Goal: Obtain resource: Download file/media

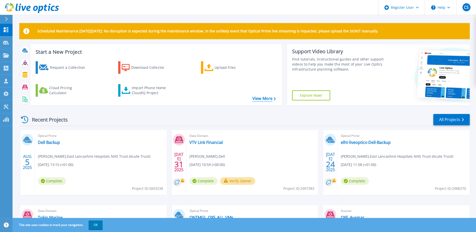
click at [267, 98] on link "View More" at bounding box center [264, 98] width 23 height 5
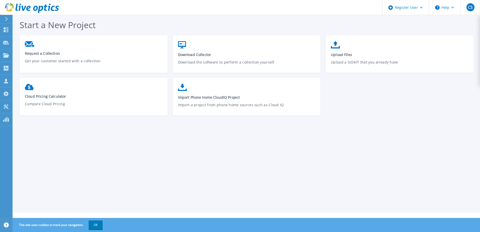
click at [6, 18] on icon at bounding box center [6, 19] width 3 height 4
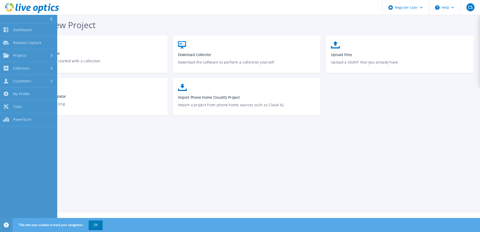
click at [49, 18] on div at bounding box center [53, 19] width 8 height 9
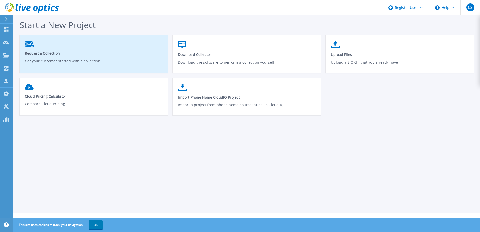
click at [39, 46] on link "Request a Collection Get your customer started with a collection" at bounding box center [94, 56] width 148 height 35
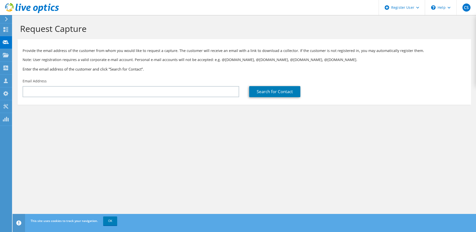
click at [6, 19] on icon at bounding box center [7, 19] width 4 height 5
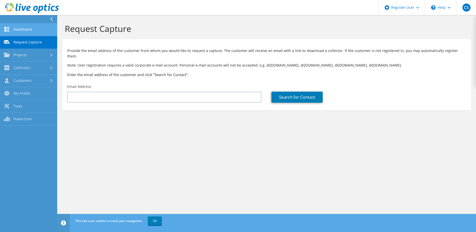
click at [24, 30] on link "Dashboard" at bounding box center [28, 29] width 57 height 13
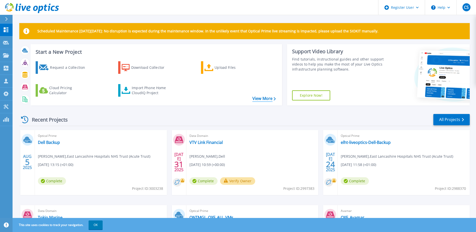
click at [269, 100] on link "View More" at bounding box center [264, 98] width 23 height 5
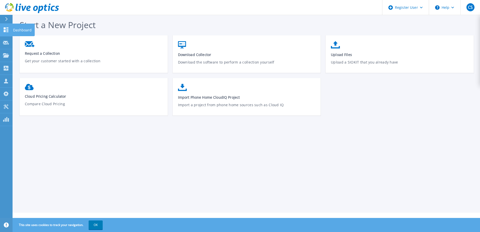
click at [7, 30] on icon at bounding box center [6, 29] width 6 height 5
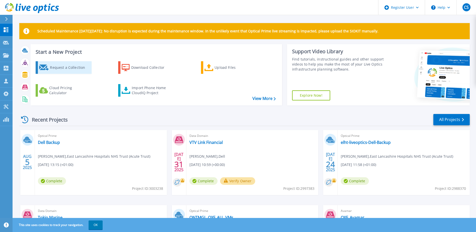
click at [53, 68] on div "Request a Collection" at bounding box center [70, 68] width 40 height 10
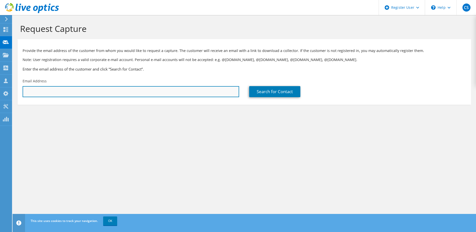
click at [73, 92] on input "text" at bounding box center [131, 91] width 217 height 11
type input "[PERSON_NAME][EMAIL_ADDRESS][DOMAIN_NAME]"
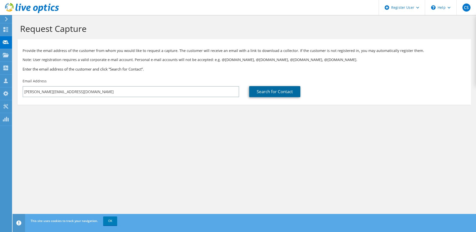
click at [277, 91] on link "Search for Contact" at bounding box center [274, 91] width 51 height 11
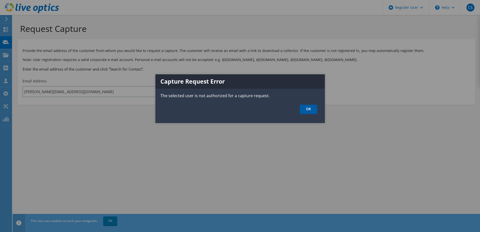
click at [313, 111] on link "OK" at bounding box center [309, 109] width 18 height 9
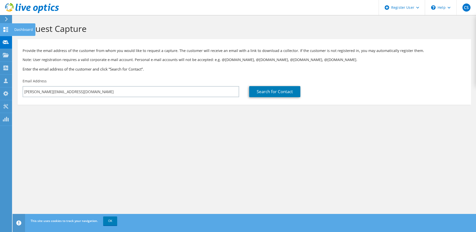
click at [4, 30] on use at bounding box center [6, 29] width 5 height 5
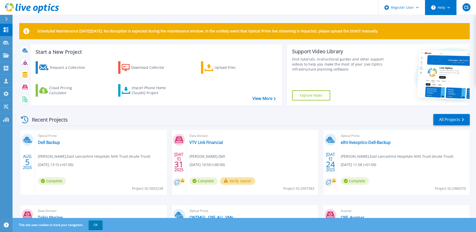
click at [445, 9] on button "Help" at bounding box center [440, 7] width 31 height 15
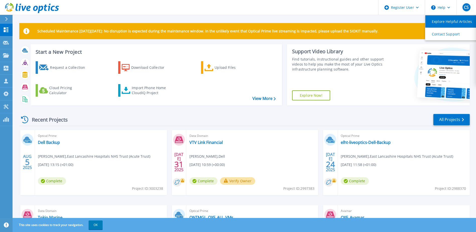
click at [442, 22] on link "Explore Helpful Articles" at bounding box center [453, 21] width 56 height 12
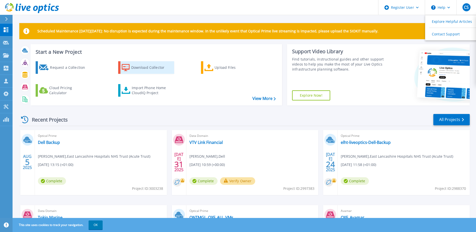
click at [135, 66] on div "Download Collector" at bounding box center [151, 68] width 40 height 10
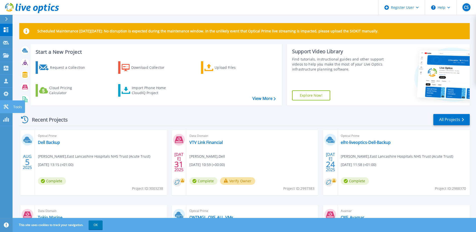
click at [7, 107] on icon at bounding box center [6, 106] width 5 height 5
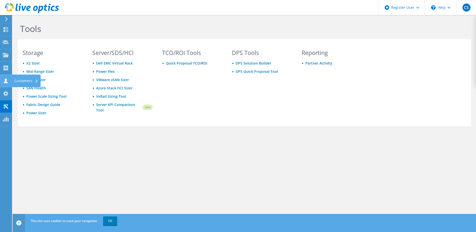
click at [5, 81] on icon at bounding box center [6, 80] width 6 height 5
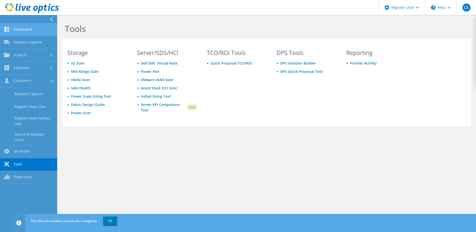
click at [32, 27] on link "Dashboard" at bounding box center [28, 29] width 57 height 13
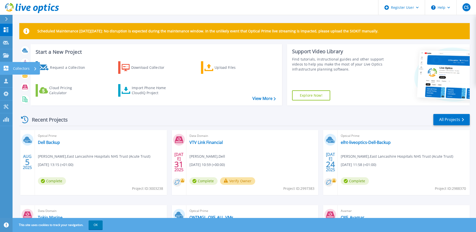
click at [6, 68] on icon at bounding box center [6, 68] width 5 height 5
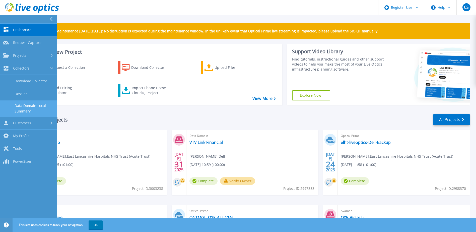
click at [40, 103] on link "Data Domain Local Summary" at bounding box center [28, 108] width 57 height 16
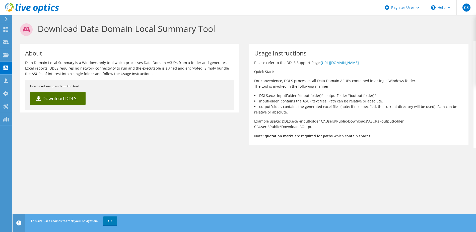
click at [62, 98] on link "Download DDLS" at bounding box center [57, 98] width 55 height 13
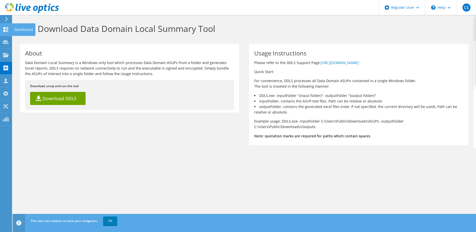
click at [8, 29] on icon at bounding box center [6, 29] width 6 height 5
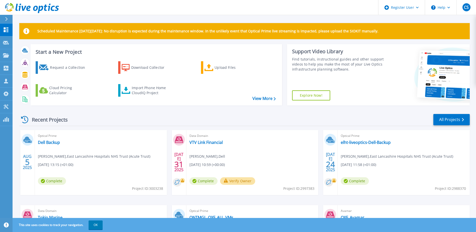
scroll to position [29, 0]
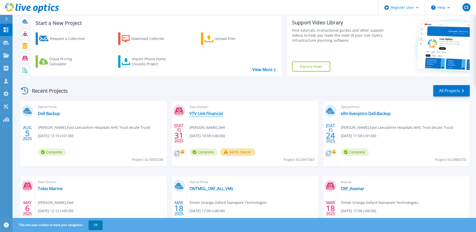
click at [203, 112] on link "VTV Link Financial" at bounding box center [206, 113] width 33 height 5
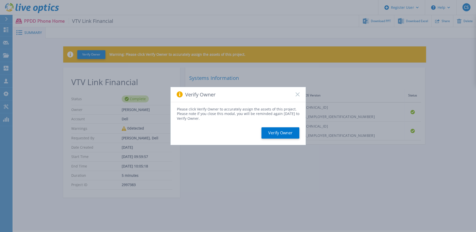
click at [297, 94] on icon at bounding box center [298, 94] width 4 height 4
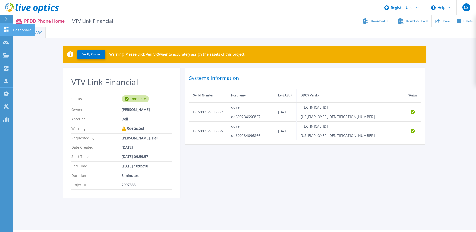
click at [6, 29] on icon at bounding box center [6, 29] width 6 height 5
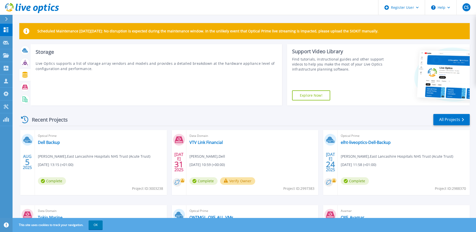
click at [25, 78] on icon at bounding box center [24, 75] width 5 height 6
click at [25, 76] on icon at bounding box center [24, 75] width 5 height 6
click at [25, 87] on icon at bounding box center [25, 87] width 6 height 6
click at [23, 87] on icon at bounding box center [25, 87] width 6 height 5
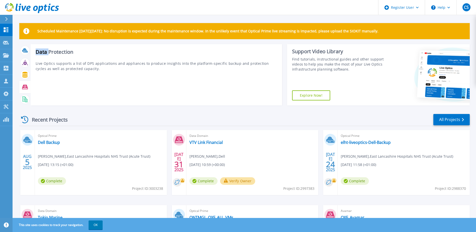
click at [23, 87] on icon at bounding box center [25, 87] width 6 height 5
drag, startPoint x: 23, startPoint y: 87, endPoint x: 99, endPoint y: 64, distance: 79.5
click at [99, 64] on p "Live Optics supports a list of DPS applications and appliances to produce insig…" at bounding box center [156, 66] width 241 height 11
click at [25, 99] on icon at bounding box center [25, 99] width 6 height 6
click at [23, 88] on icon at bounding box center [25, 87] width 6 height 6
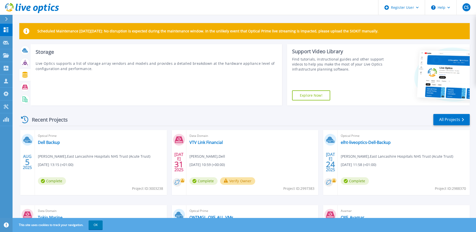
click at [24, 75] on icon at bounding box center [25, 75] width 6 height 6
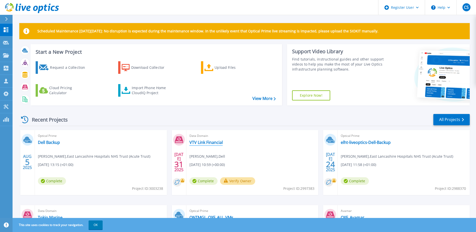
click at [199, 141] on link "VTV Link Financial" at bounding box center [206, 142] width 33 height 5
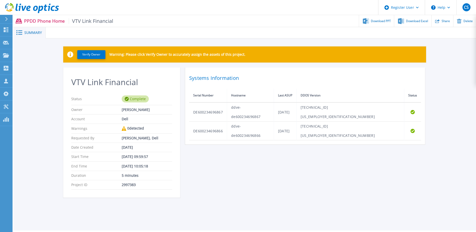
click at [23, 22] on div "PPDD Phone Home VTV Link Financial Download PPT Download Excel Share Delete" at bounding box center [245, 21] width 464 height 12
click at [7, 30] on icon at bounding box center [6, 29] width 6 height 5
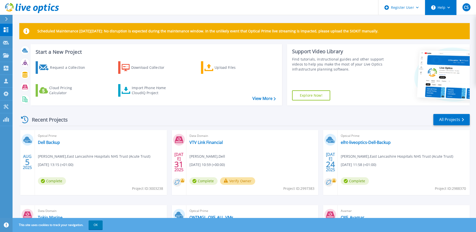
click at [449, 8] on icon at bounding box center [449, 8] width 3 height 2
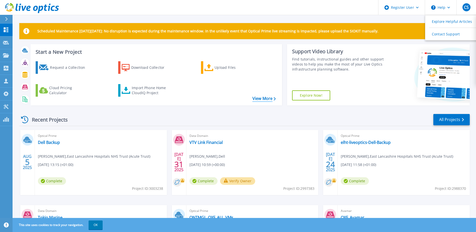
click at [269, 98] on link "View More" at bounding box center [264, 98] width 23 height 5
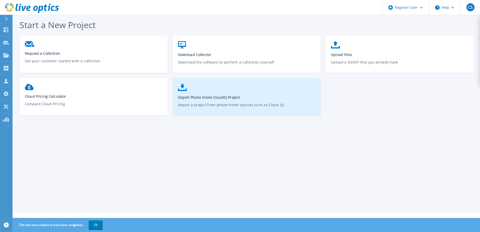
click at [223, 106] on p "Import a project from phone home sources such as Cloud IQ" at bounding box center [247, 108] width 138 height 12
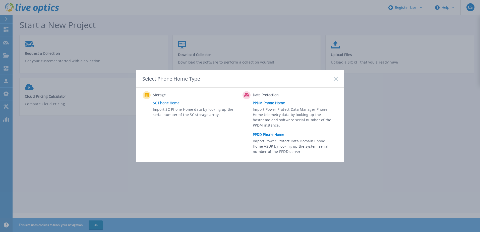
click at [270, 135] on link "PPDD Phone Home" at bounding box center [296, 135] width 87 height 8
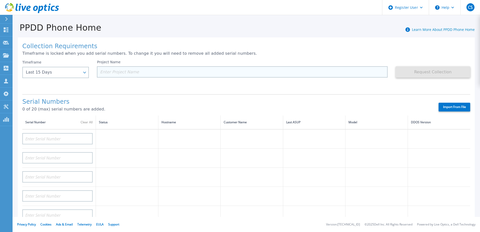
click at [115, 70] on input at bounding box center [242, 71] width 290 height 11
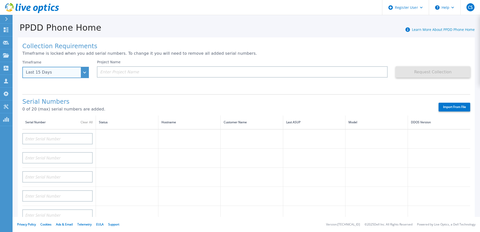
click at [83, 75] on div "Last 15 Days" at bounding box center [55, 72] width 67 height 11
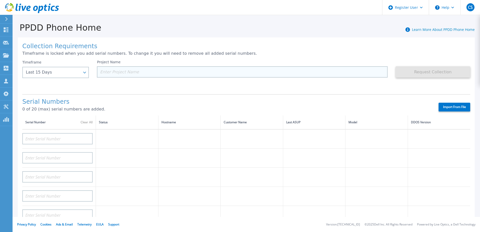
click at [117, 71] on input at bounding box center [242, 71] width 290 height 11
click at [124, 73] on input at bounding box center [242, 71] width 290 height 11
paste input "CKM01210606227"
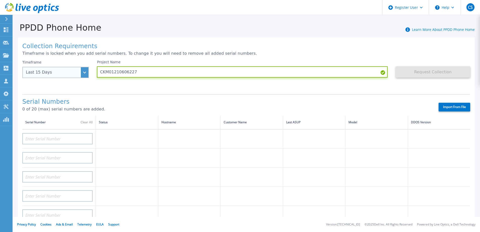
type input "CKM01210606227"
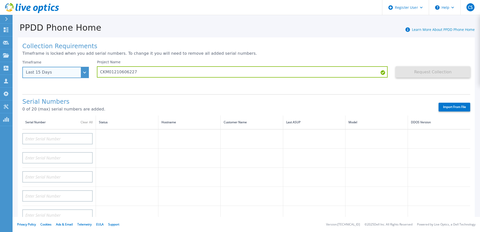
click at [87, 72] on div "Last 15 Days" at bounding box center [55, 72] width 67 height 11
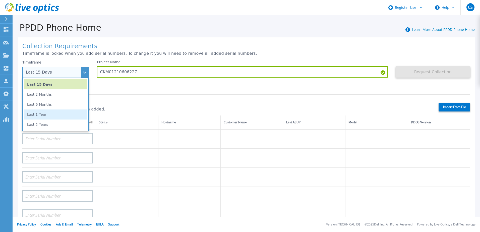
click at [44, 115] on li "Last 1 Year" at bounding box center [55, 114] width 63 height 10
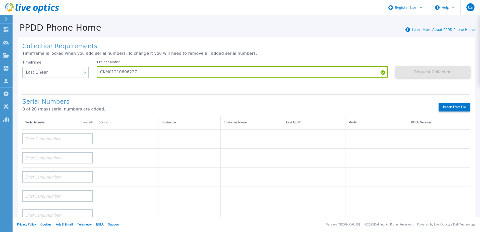
click at [301, 88] on div "Project Name CKM01210606227" at bounding box center [246, 75] width 298 height 30
click at [352, 49] on h1 "Collection Requirements" at bounding box center [246, 46] width 448 height 7
click at [40, 139] on input at bounding box center [57, 138] width 70 height 11
paste input "CKM01210606227"
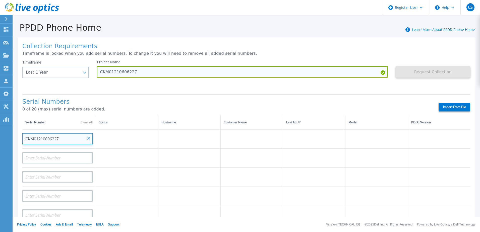
type input "CKM01210606227"
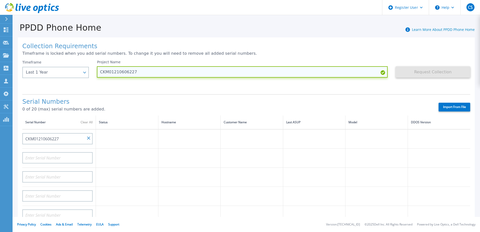
click at [114, 70] on input "CKM01210606227" at bounding box center [242, 71] width 290 height 11
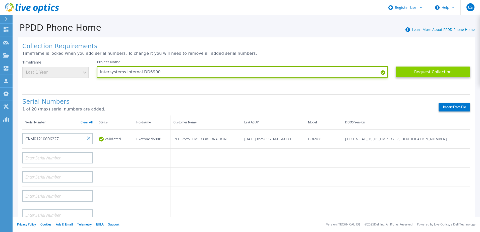
type input "Intersystems Internal DD6900"
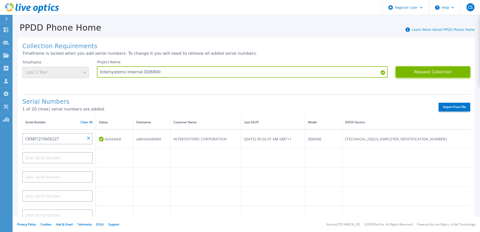
click at [421, 71] on button "Request Collection" at bounding box center [433, 71] width 75 height 11
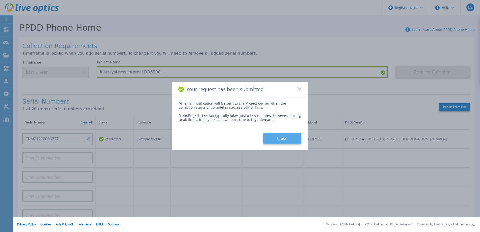
click at [290, 138] on button "Close" at bounding box center [282, 138] width 38 height 11
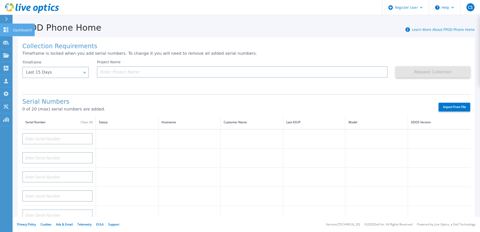
click at [7, 31] on icon at bounding box center [6, 29] width 6 height 5
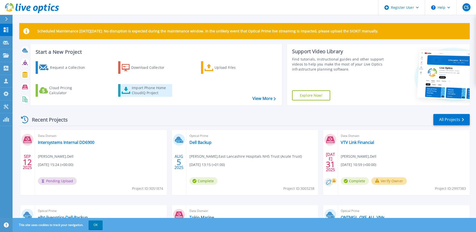
click at [151, 90] on div "Import Phone Home CloudIQ Project" at bounding box center [151, 90] width 39 height 10
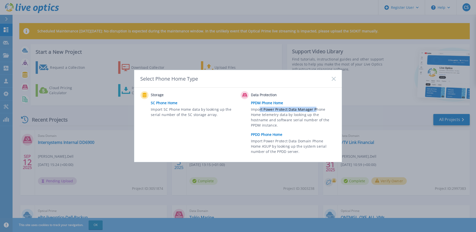
drag, startPoint x: 260, startPoint y: 107, endPoint x: 315, endPoint y: 109, distance: 55.0
click at [315, 109] on span "Import Power Protect Data Manager Phone Home telemetry data by looking up the h…" at bounding box center [293, 118] width 84 height 23
click at [335, 78] on rect at bounding box center [334, 79] width 4 height 4
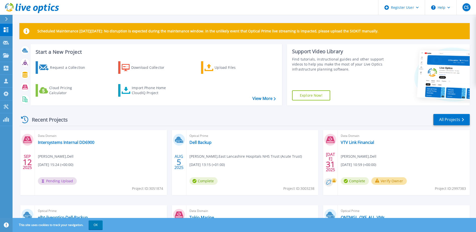
scroll to position [67, 0]
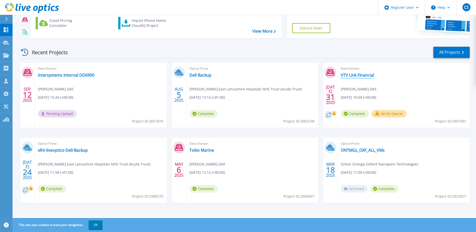
click at [356, 76] on link "VTV Link Financial" at bounding box center [357, 75] width 33 height 5
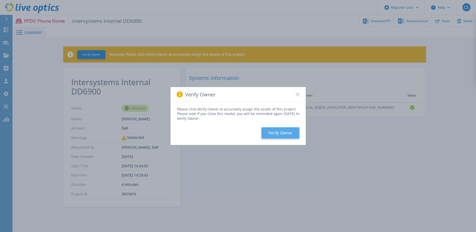
click at [288, 131] on button "Verify Owner" at bounding box center [281, 132] width 38 height 11
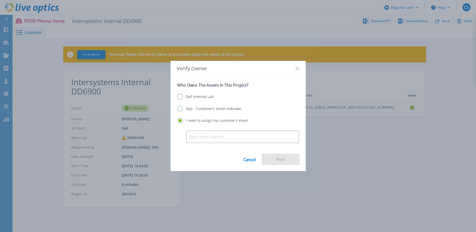
click at [180, 97] on label "Dell Internal Lab" at bounding box center [195, 97] width 36 height 6
click at [0, 0] on input "Dell Internal Lab" at bounding box center [0, 0] width 0 height 0
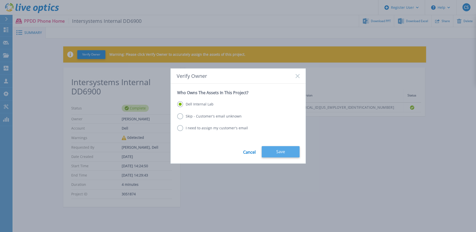
click at [285, 151] on button "Save" at bounding box center [281, 151] width 38 height 11
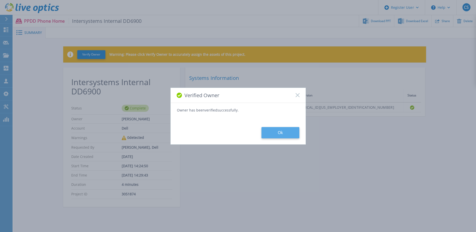
click at [282, 131] on button "Ok" at bounding box center [281, 132] width 38 height 11
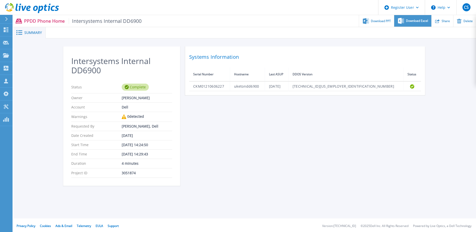
click at [413, 22] on span "Download Excel" at bounding box center [417, 20] width 22 height 3
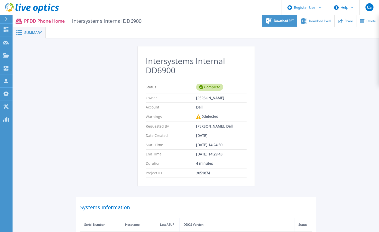
click at [278, 21] on span "Download PPT" at bounding box center [284, 20] width 20 height 3
